Goal: Transaction & Acquisition: Book appointment/travel/reservation

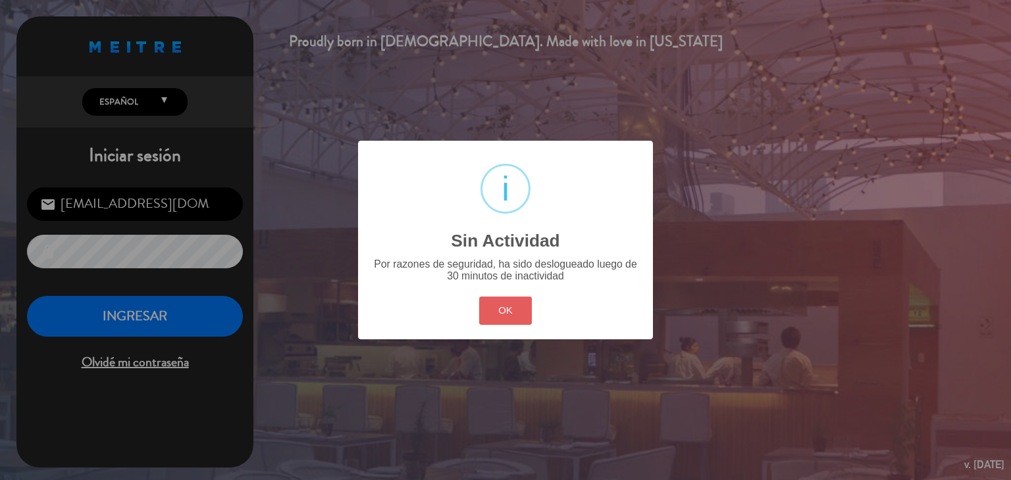
click at [511, 301] on button "OK" at bounding box center [505, 311] width 53 height 28
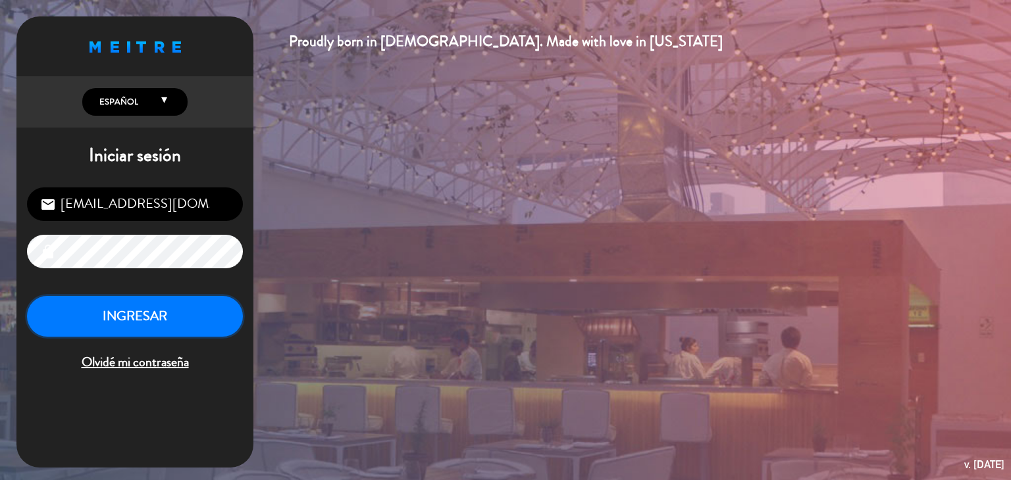
click at [184, 314] on button "INGRESAR" at bounding box center [135, 316] width 216 height 41
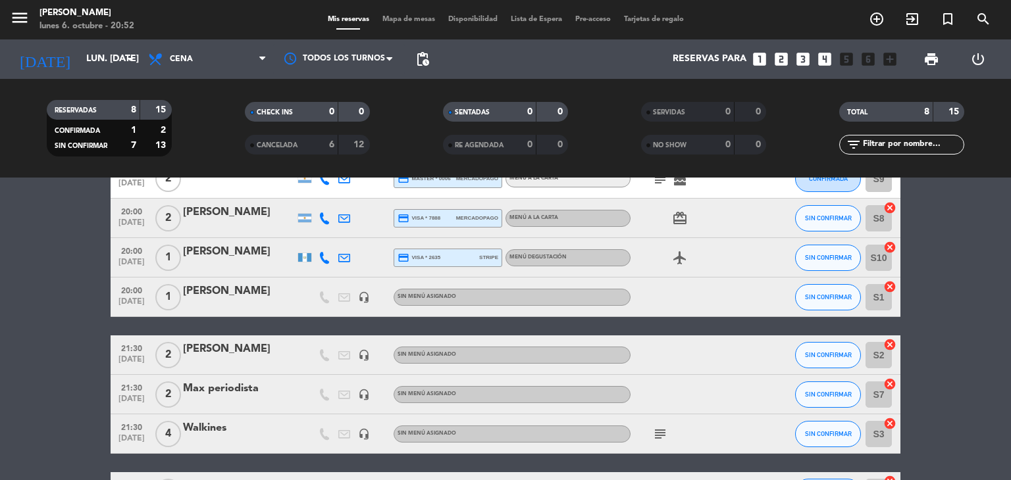
scroll to position [176, 0]
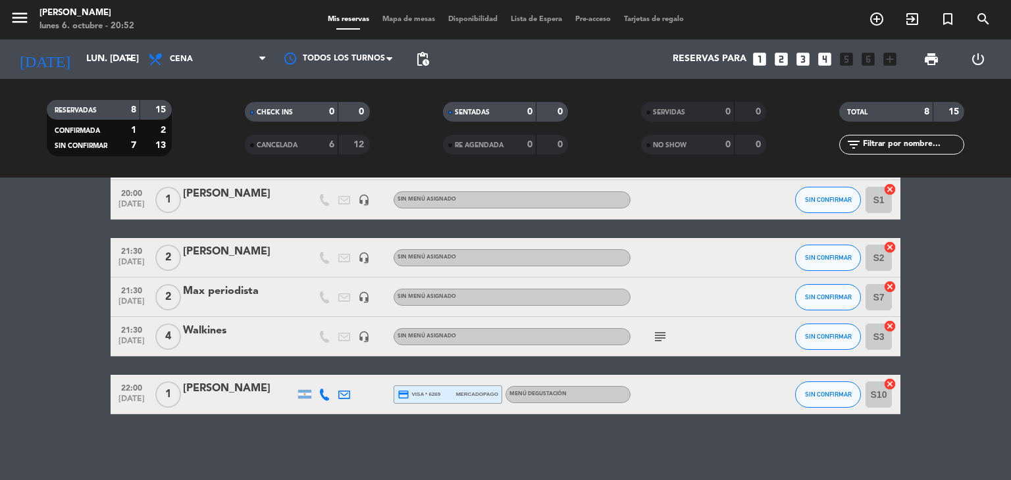
click at [782, 60] on icon "looks_two" at bounding box center [781, 59] width 17 height 17
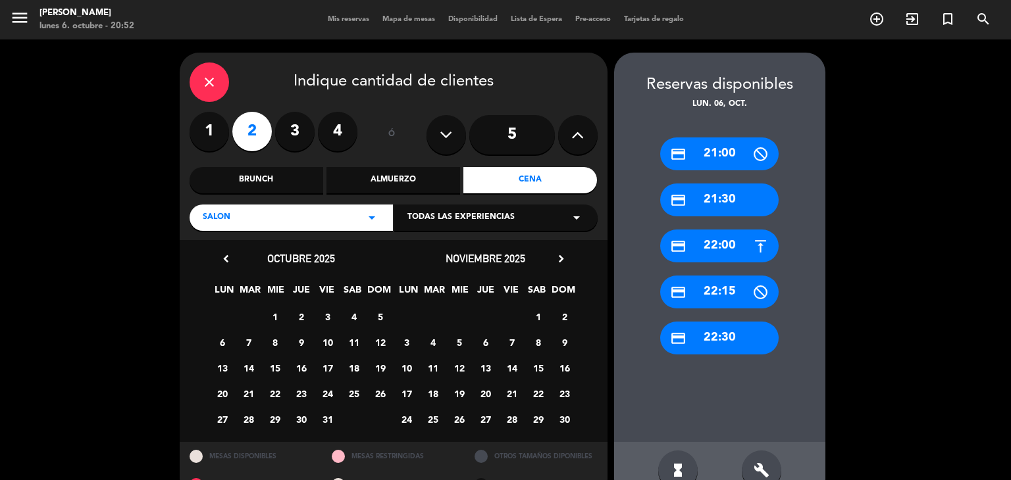
click at [186, 81] on div "close Indique cantidad de clientes 1 2 3 4 ó 5 Brunch Almuerzo Cena SALON arrow…" at bounding box center [394, 147] width 428 height 188
click at [224, 88] on div "close" at bounding box center [209, 82] width 39 height 39
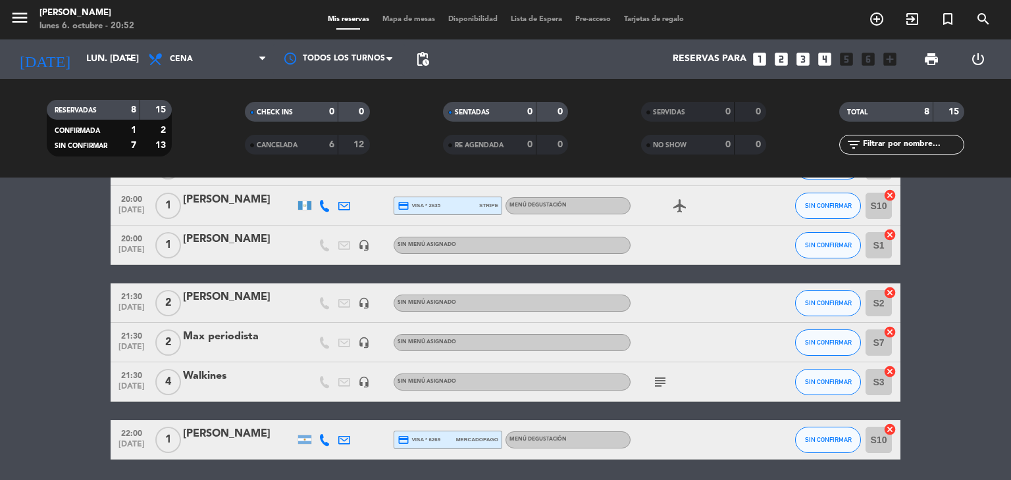
scroll to position [111, 0]
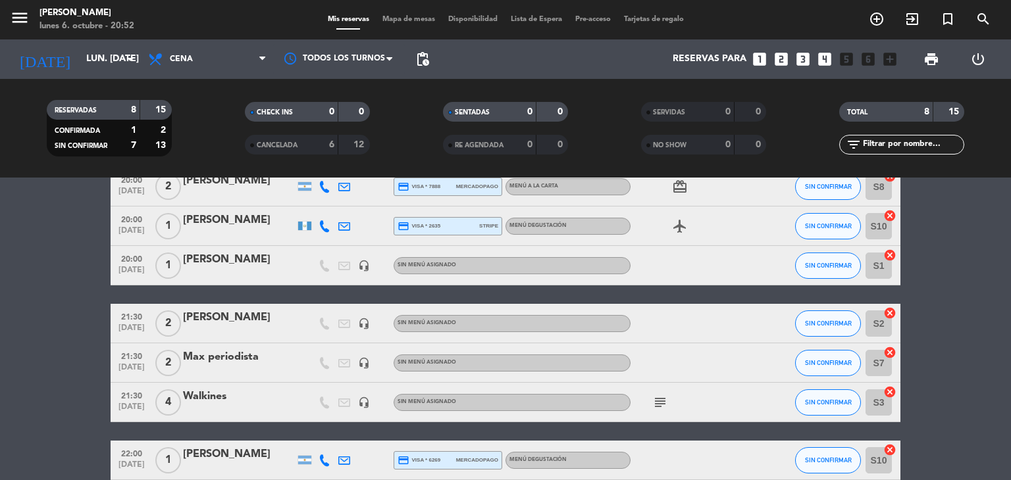
click at [777, 55] on icon "looks_two" at bounding box center [781, 59] width 17 height 17
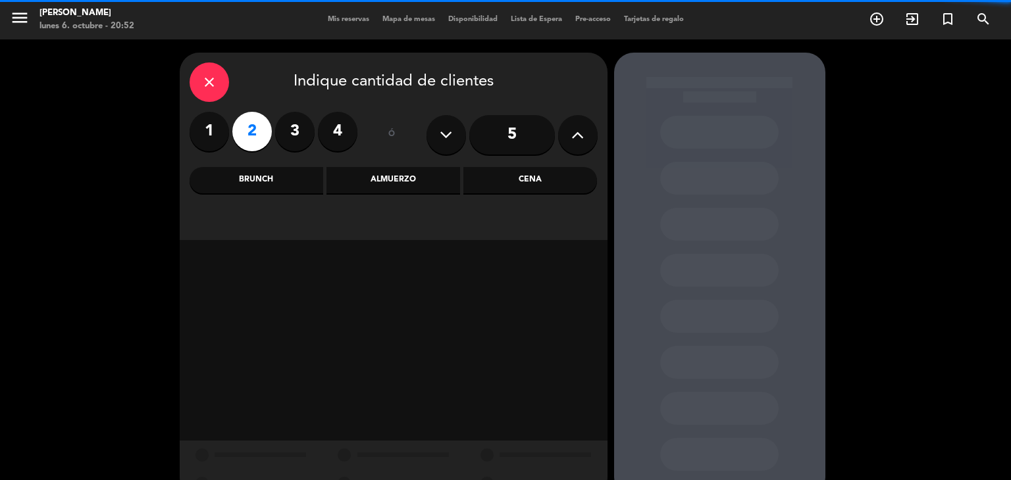
click at [525, 181] on div "Cena" at bounding box center [530, 180] width 134 height 26
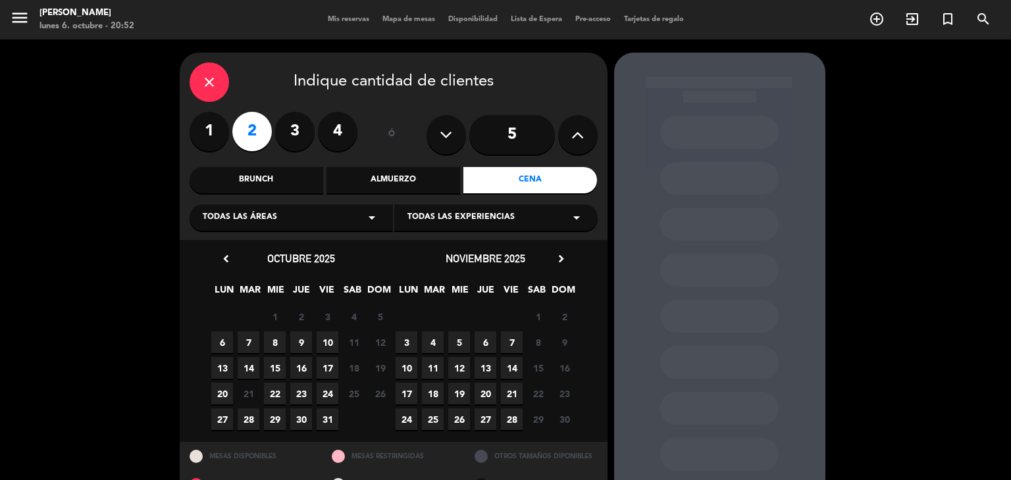
click at [222, 344] on span "6" at bounding box center [222, 343] width 22 height 22
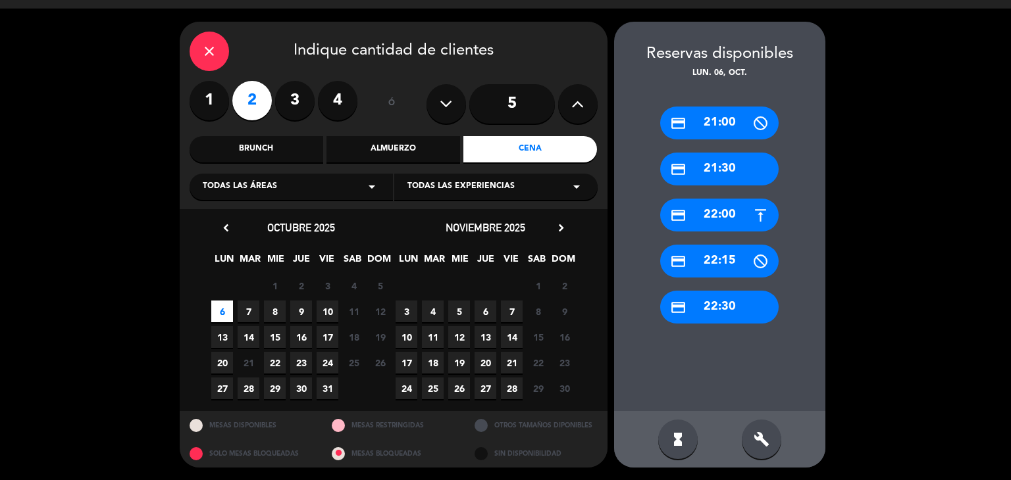
click at [736, 169] on div "credit_card 21:30" at bounding box center [719, 169] width 118 height 33
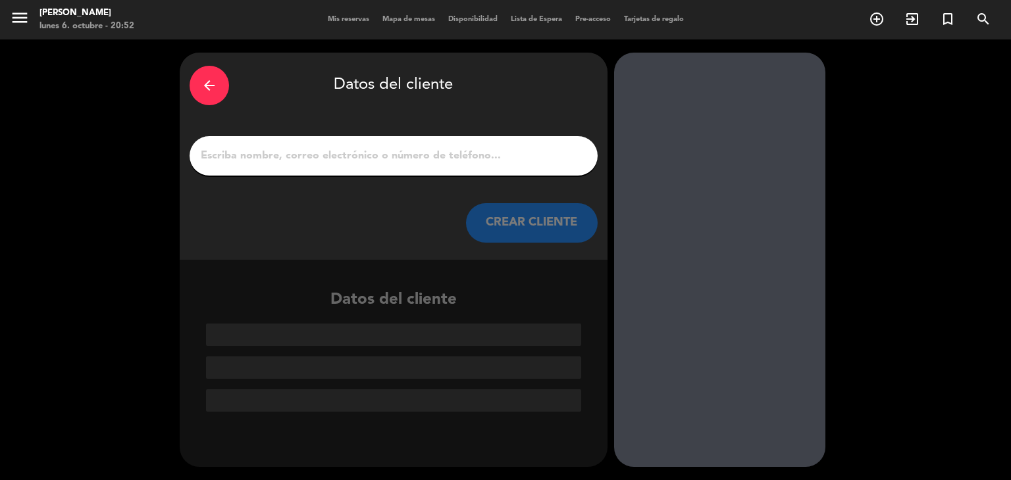
scroll to position [0, 0]
click at [366, 154] on input "1" at bounding box center [393, 156] width 388 height 18
click at [327, 152] on input "1" at bounding box center [393, 156] width 388 height 18
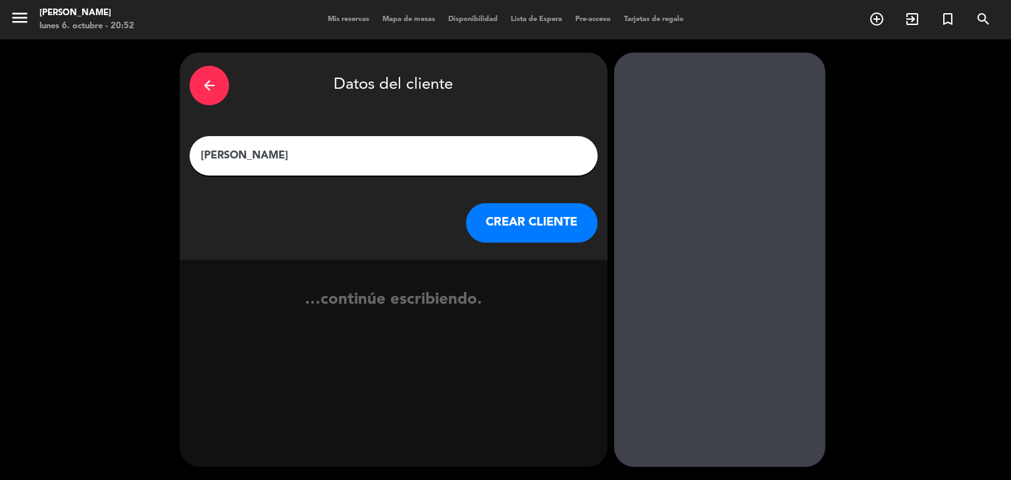
type input "[PERSON_NAME]"
click at [523, 228] on button "CREAR CLIENTE" at bounding box center [532, 222] width 132 height 39
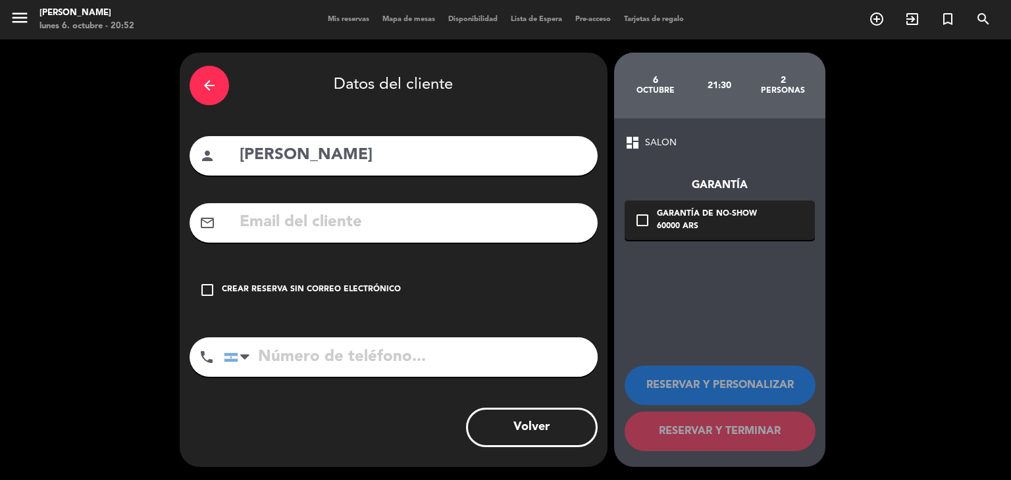
click at [292, 289] on div "Crear reserva sin correo electrónico" at bounding box center [311, 290] width 179 height 13
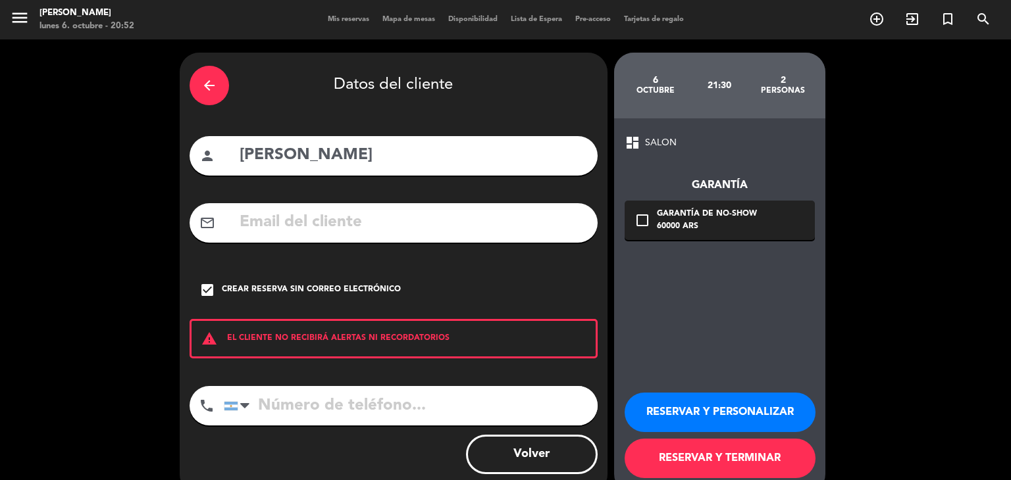
click at [745, 457] on button "RESERVAR Y TERMINAR" at bounding box center [720, 458] width 191 height 39
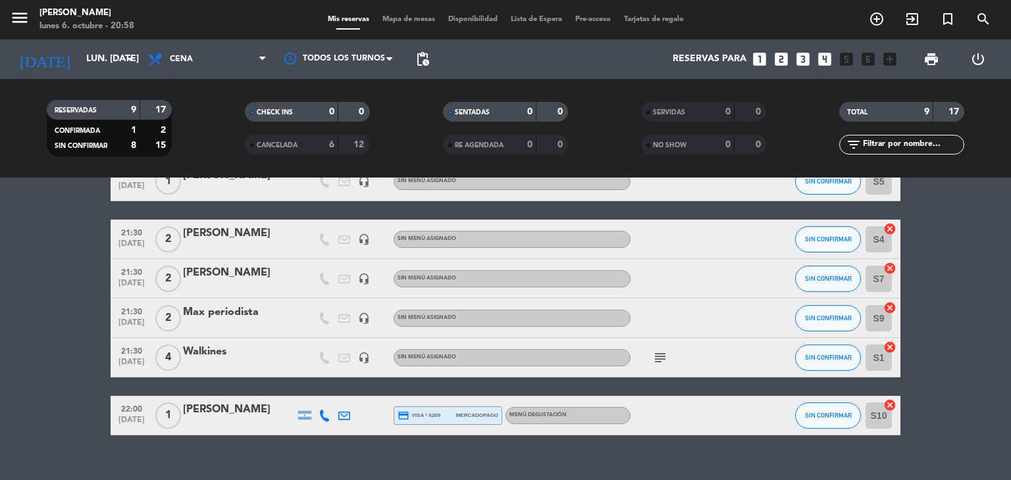
scroll to position [197, 0]
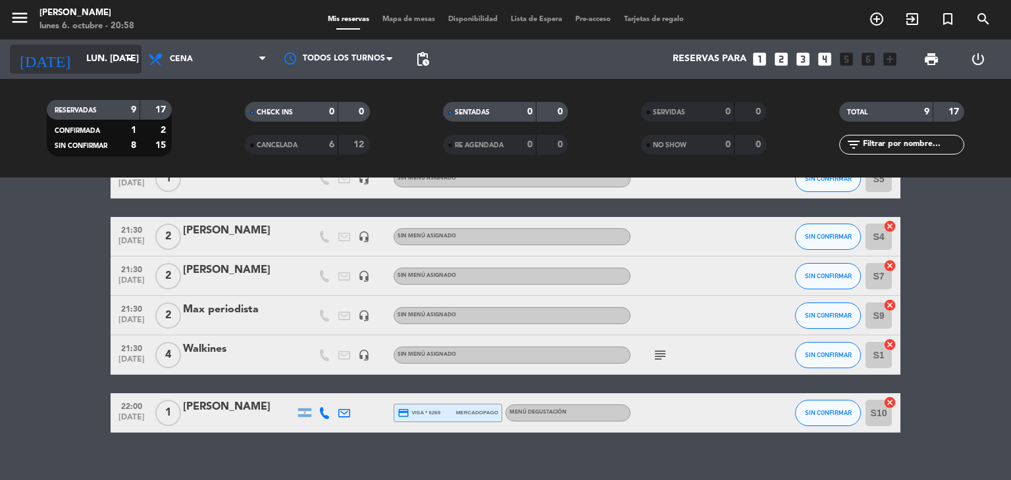
click at [130, 52] on icon "arrow_drop_down" at bounding box center [130, 59] width 16 height 16
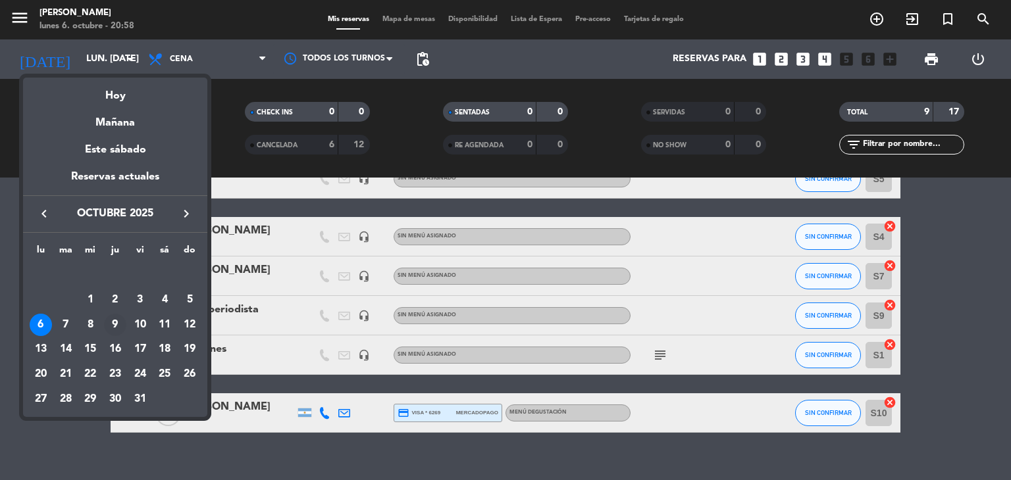
click at [115, 323] on div "9" at bounding box center [115, 325] width 22 height 22
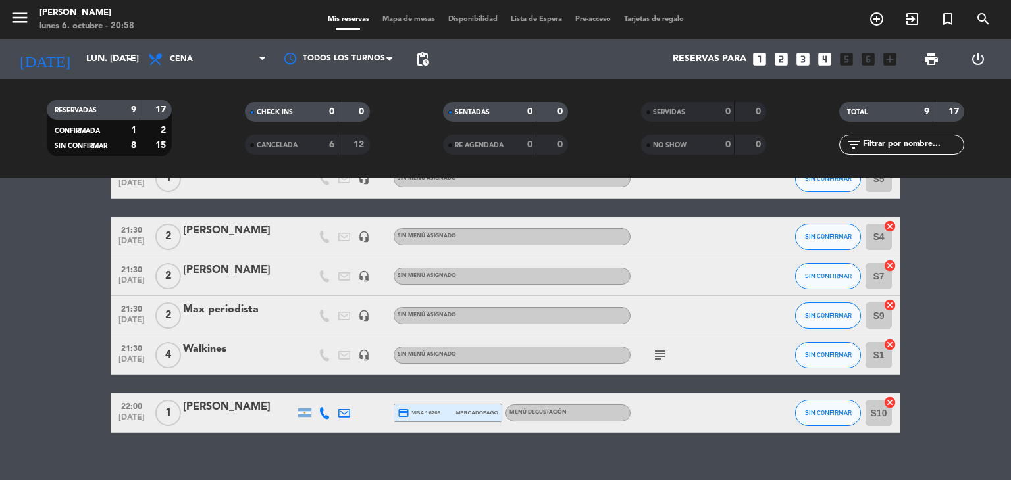
type input "[DEMOGRAPHIC_DATA] [DATE]"
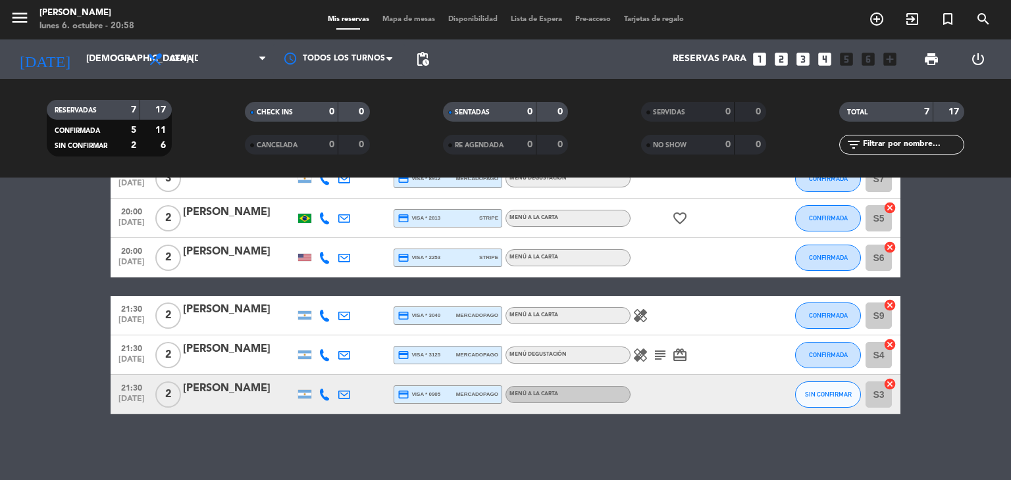
scroll to position [5, 0]
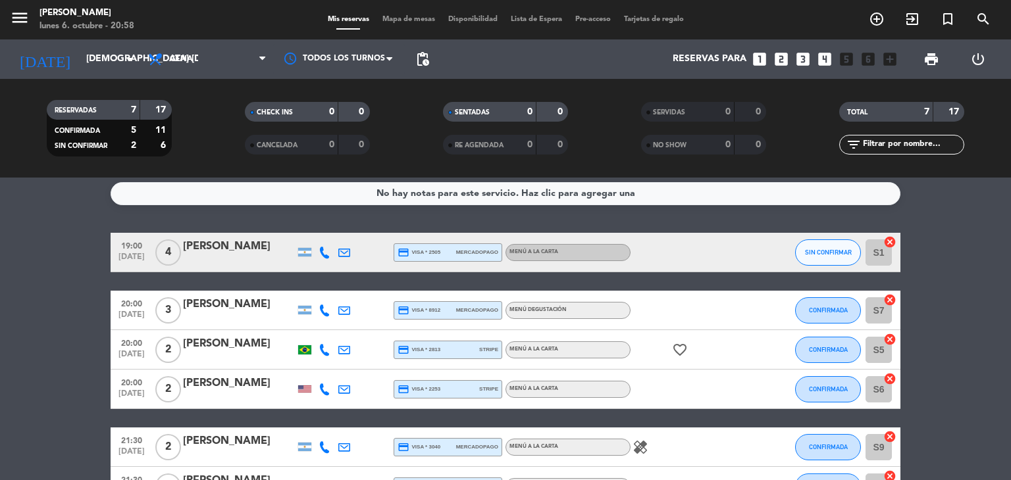
click at [782, 56] on icon "looks_two" at bounding box center [781, 59] width 17 height 17
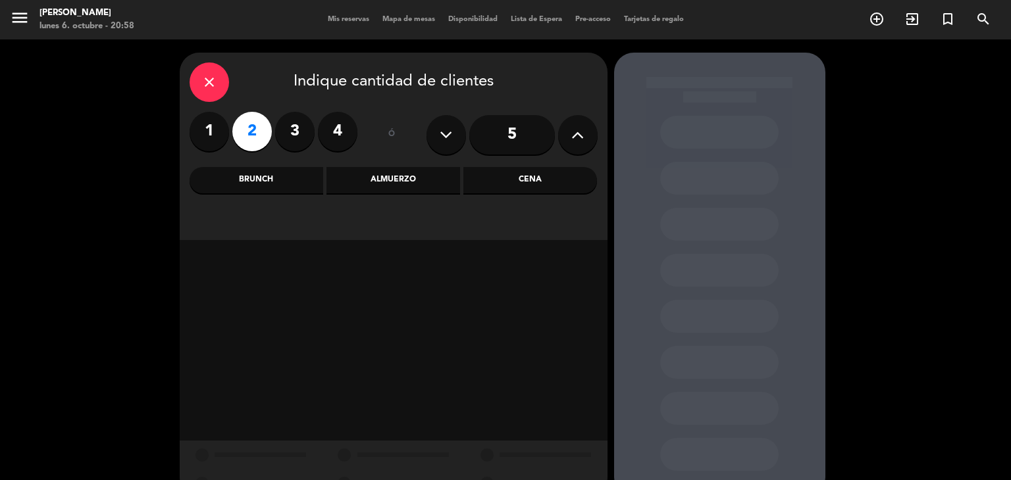
click at [554, 178] on div "Cena" at bounding box center [530, 180] width 134 height 26
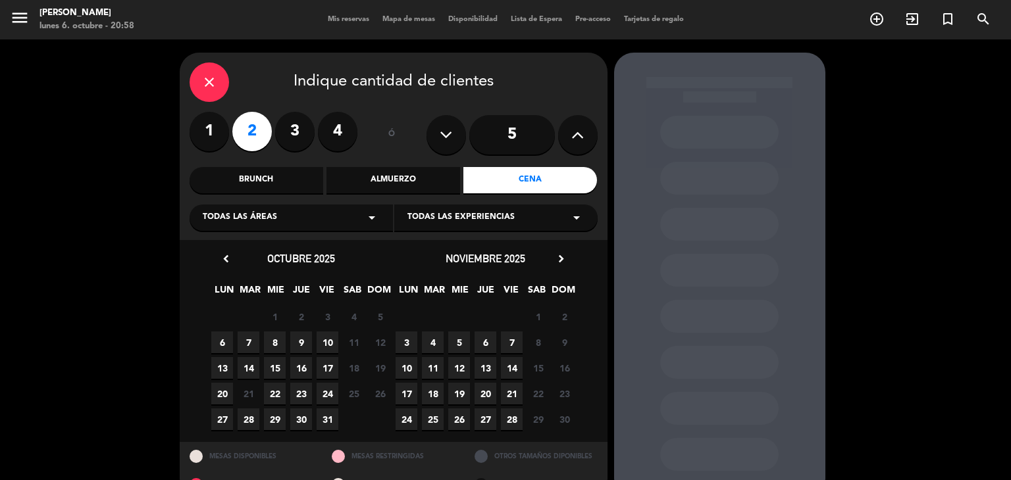
click at [300, 343] on span "9" at bounding box center [301, 343] width 22 height 22
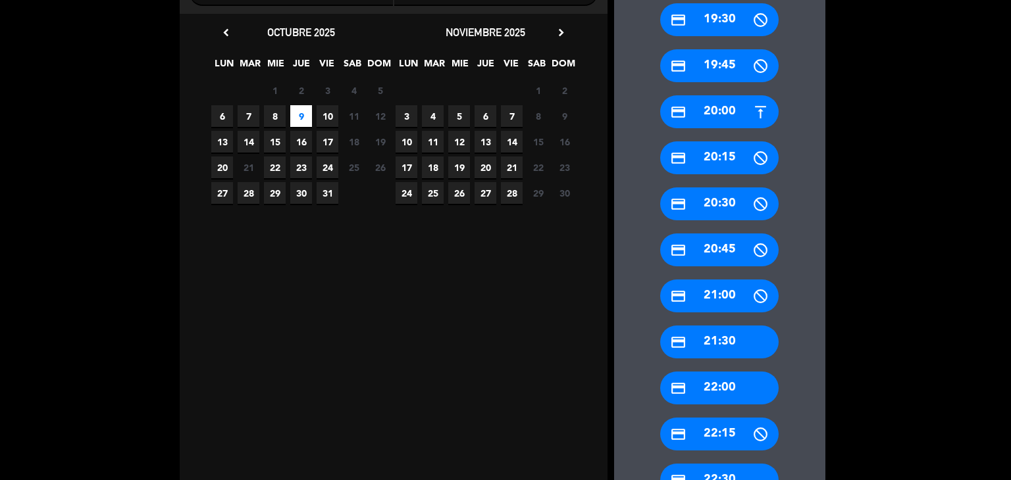
scroll to position [294, 0]
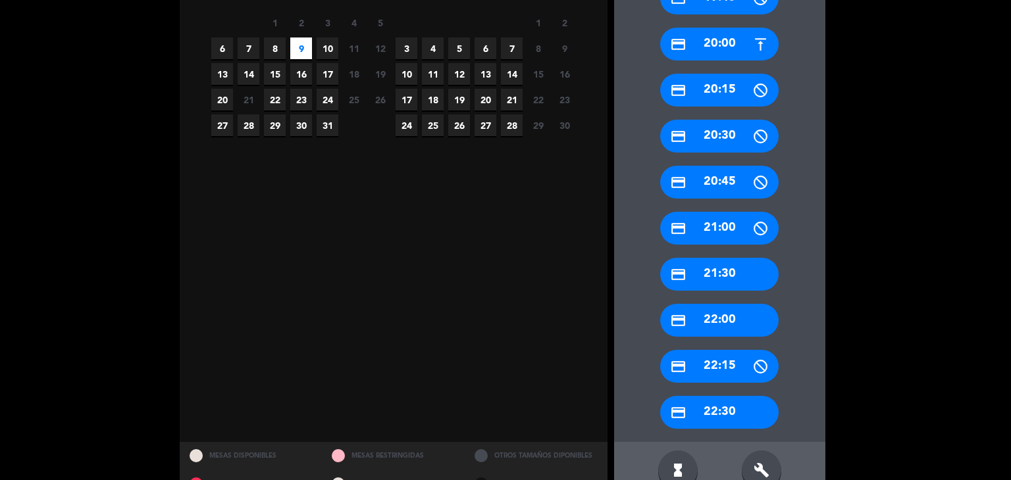
click at [741, 276] on div "credit_card 21:30" at bounding box center [719, 274] width 118 height 33
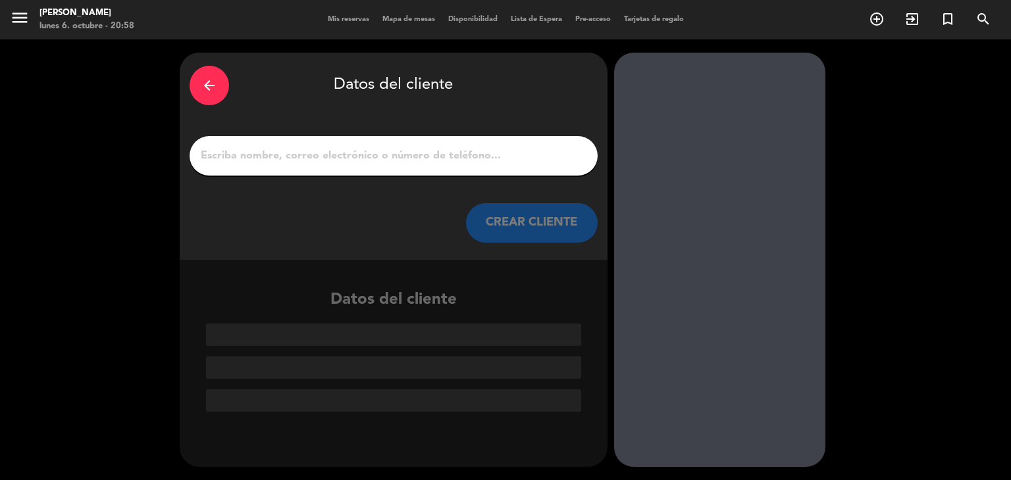
scroll to position [0, 0]
click at [329, 166] on div at bounding box center [394, 155] width 408 height 39
click at [332, 151] on input "1" at bounding box center [393, 156] width 388 height 18
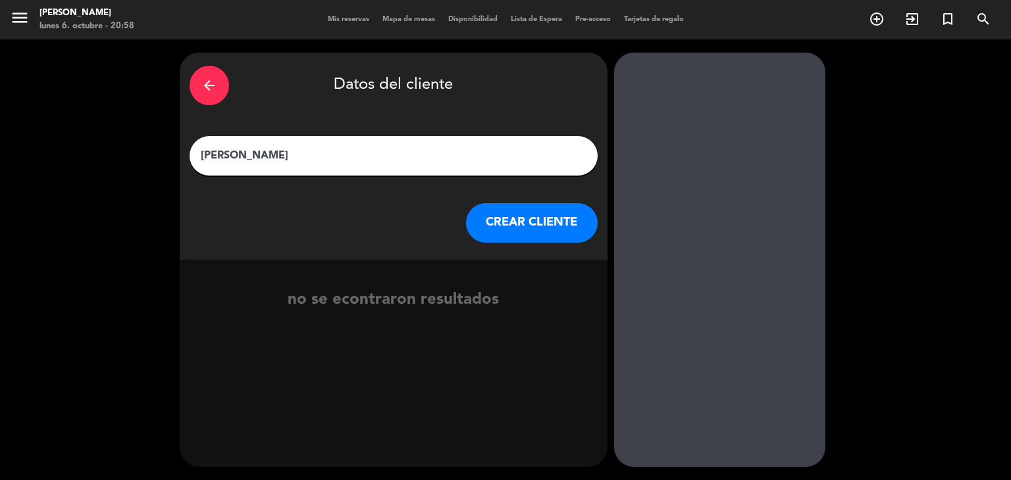
type input "[PERSON_NAME]"
click at [563, 219] on button "CREAR CLIENTE" at bounding box center [532, 222] width 132 height 39
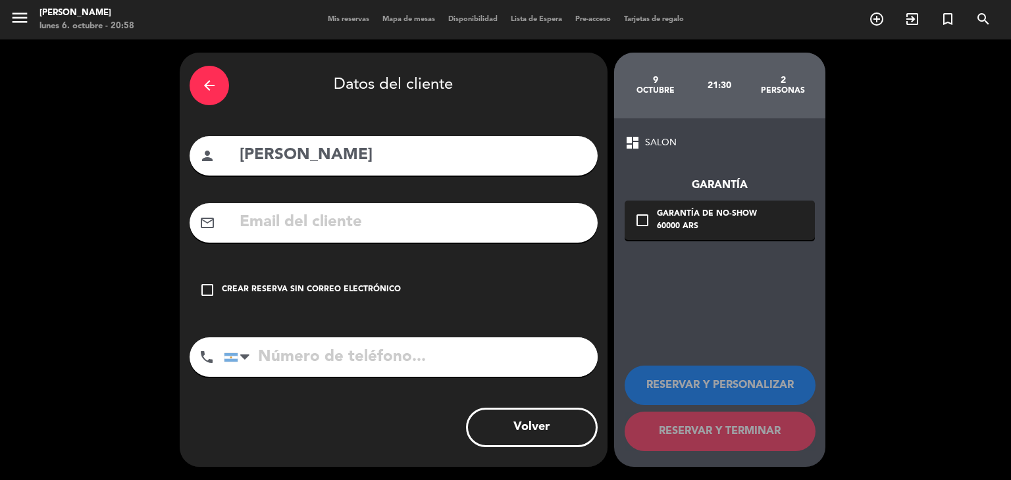
click at [353, 220] on input "text" at bounding box center [412, 222] width 349 height 27
click at [353, 220] on input "lhtulian" at bounding box center [412, 222] width 349 height 27
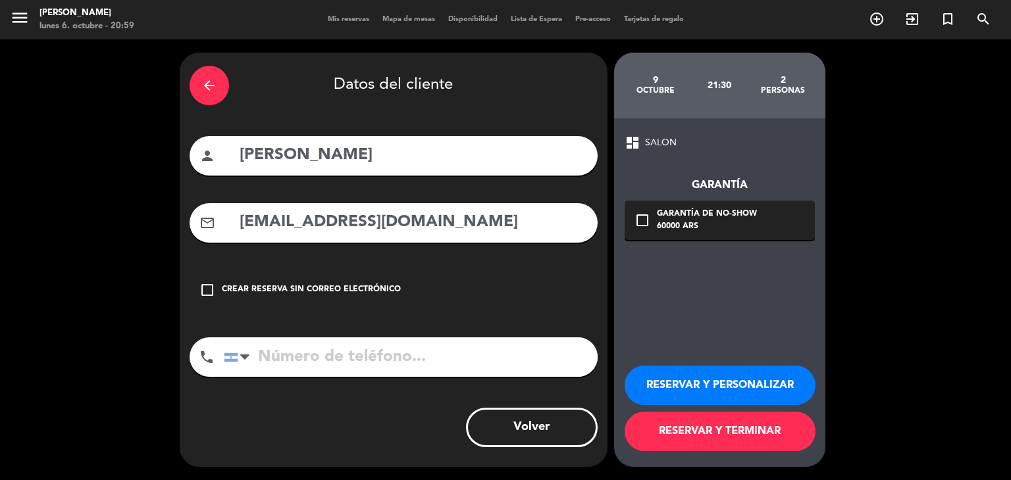
click at [396, 227] on input "[EMAIL_ADDRESS][DOMAIN_NAME]" at bounding box center [412, 222] width 349 height 27
type input "[EMAIL_ADDRESS][DOMAIN_NAME]"
click at [405, 359] on input "tel" at bounding box center [411, 357] width 374 height 39
type input "1163970752"
click at [698, 236] on div "check_box_outline_blank Garantía de no-show 60000 ARS" at bounding box center [720, 220] width 190 height 39
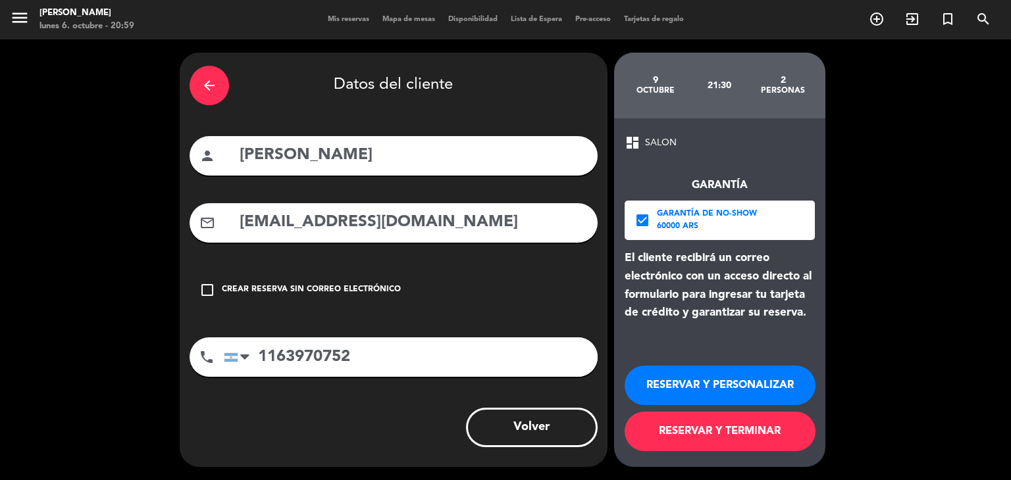
click at [748, 438] on button "RESERVAR Y TERMINAR" at bounding box center [720, 431] width 191 height 39
